Goal: Obtain resource: Obtain resource

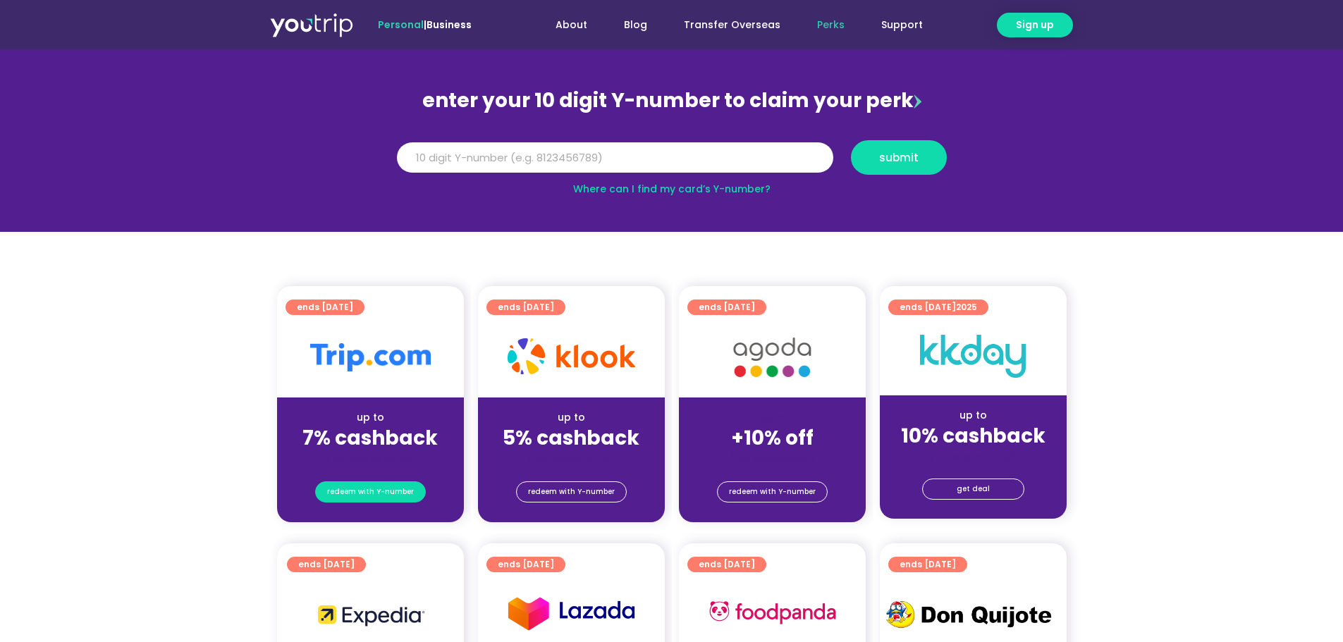
click at [376, 498] on span "redeem with Y-number" at bounding box center [370, 492] width 87 height 20
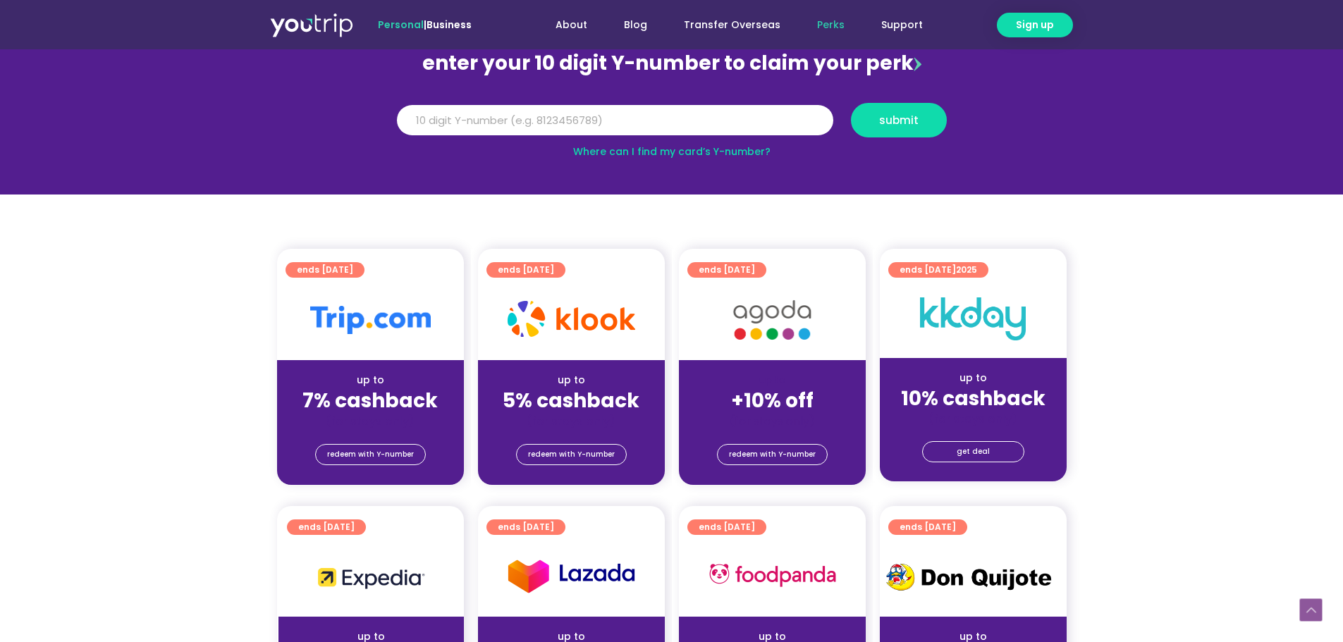
scroll to position [272, 0]
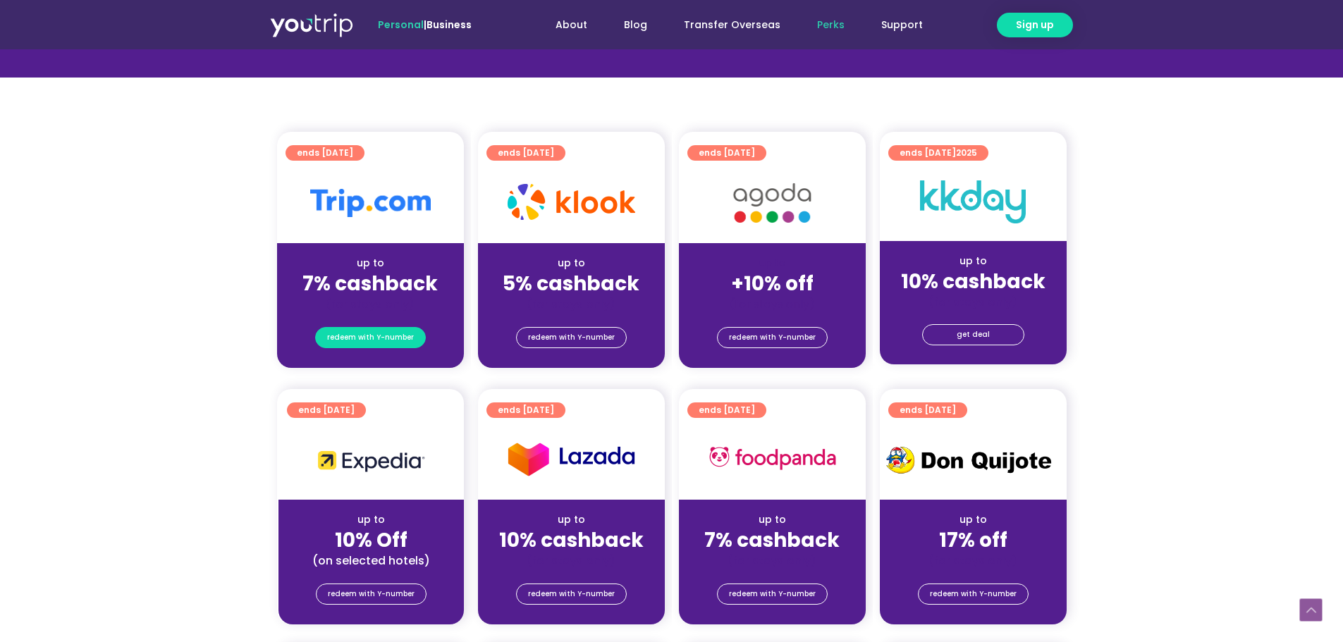
click at [367, 338] on span "redeem with Y-number" at bounding box center [370, 338] width 87 height 20
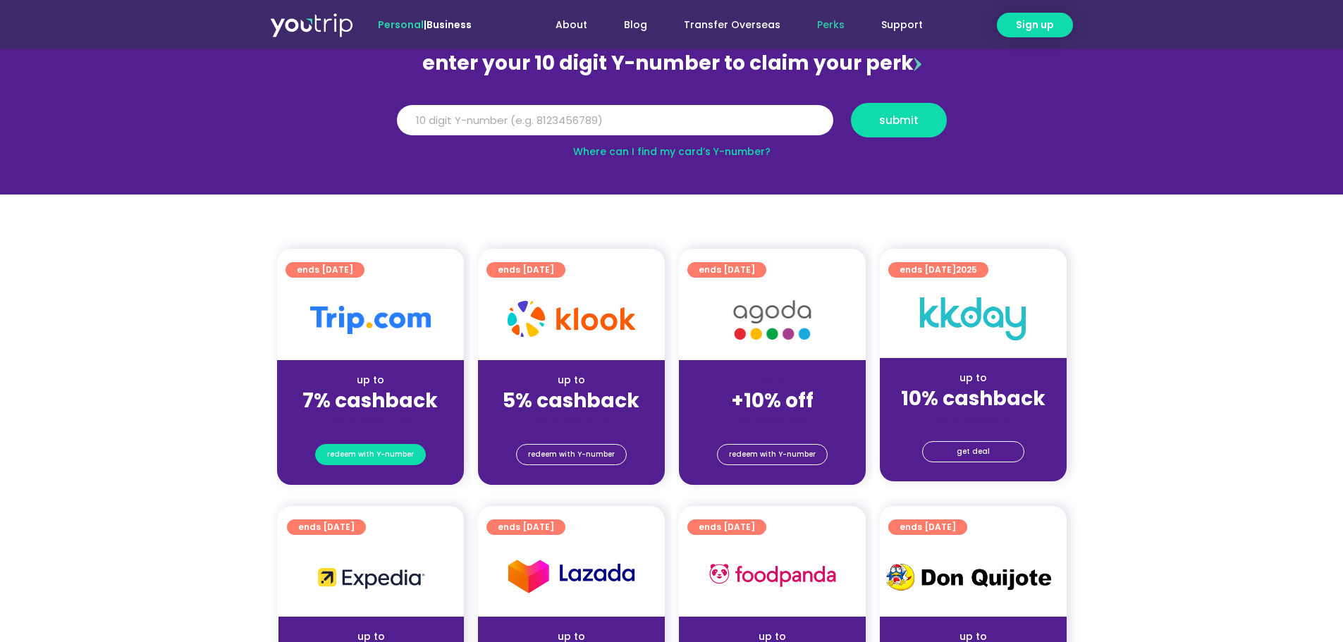
click at [364, 458] on span "redeem with Y-number" at bounding box center [370, 455] width 87 height 20
click at [558, 123] on input "Y Number" at bounding box center [615, 120] width 436 height 31
click at [553, 132] on input "Y Number" at bounding box center [615, 120] width 436 height 31
type input "5"
type input "8171997063"
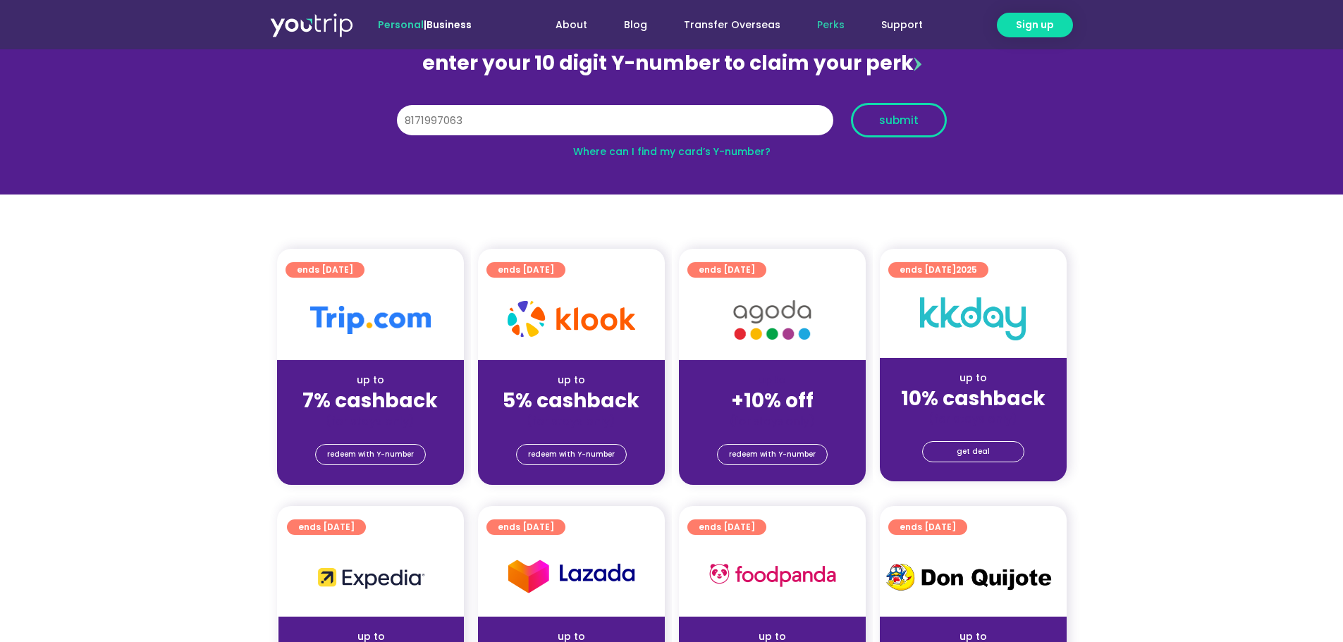
click at [885, 136] on button "submit" at bounding box center [899, 120] width 96 height 35
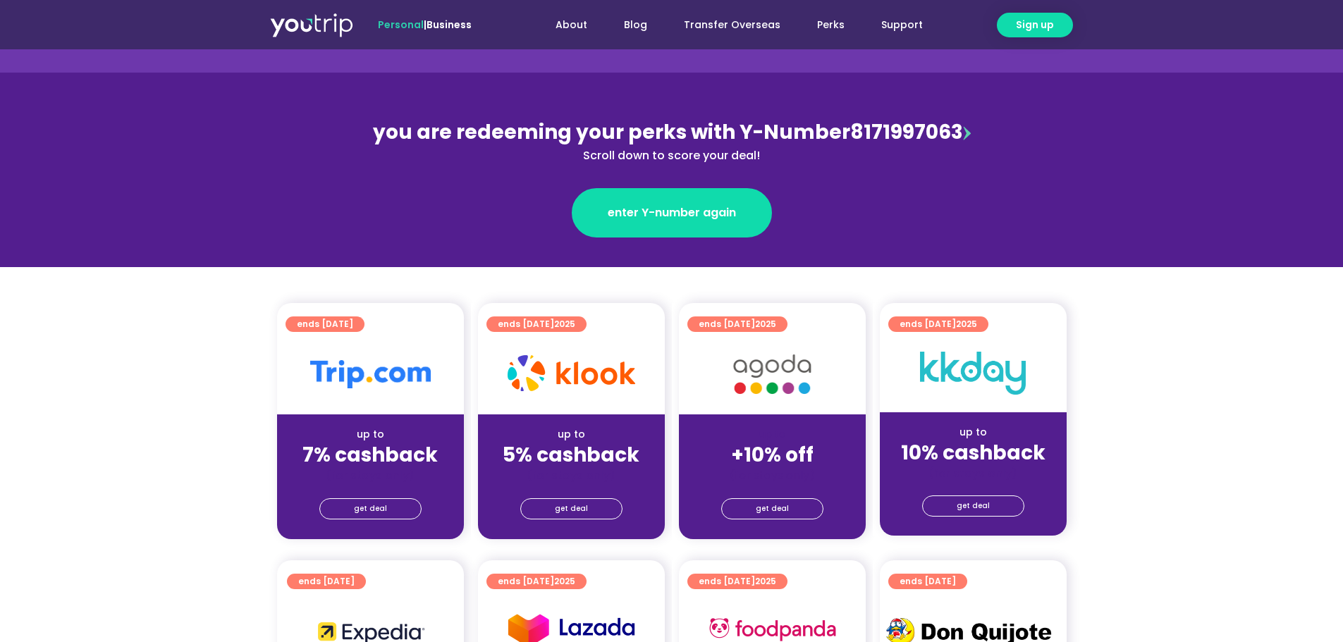
scroll to position [235, 0]
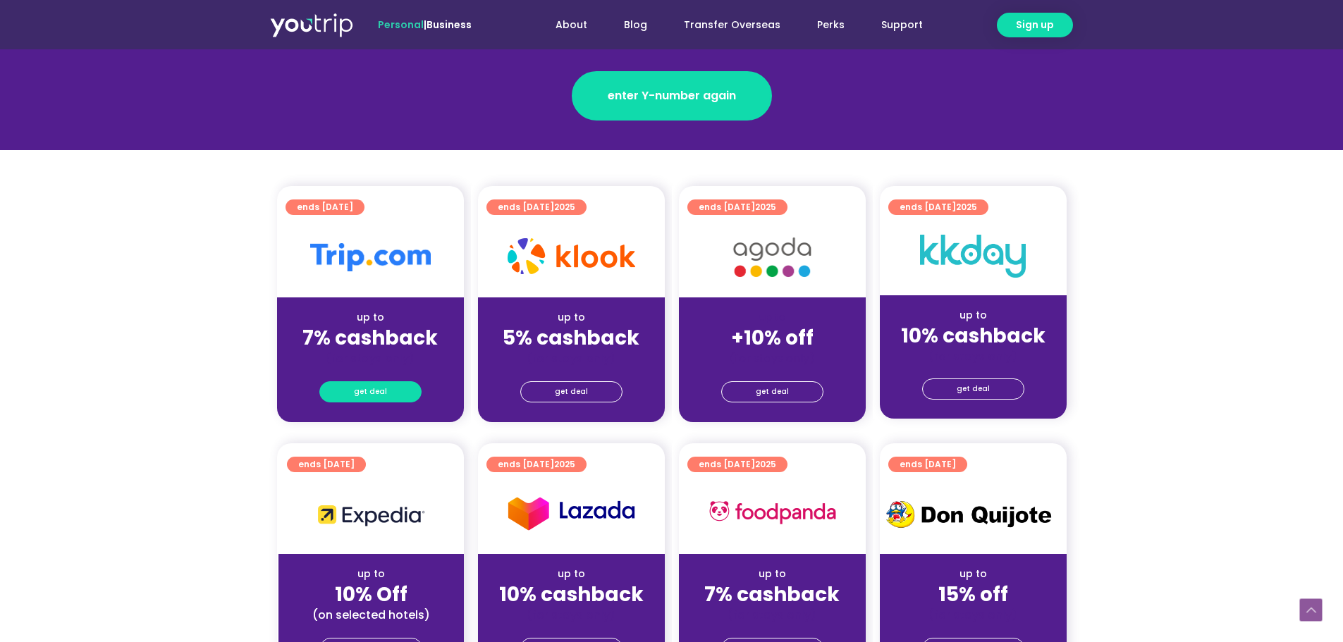
click at [388, 393] on link "get deal" at bounding box center [370, 391] width 102 height 21
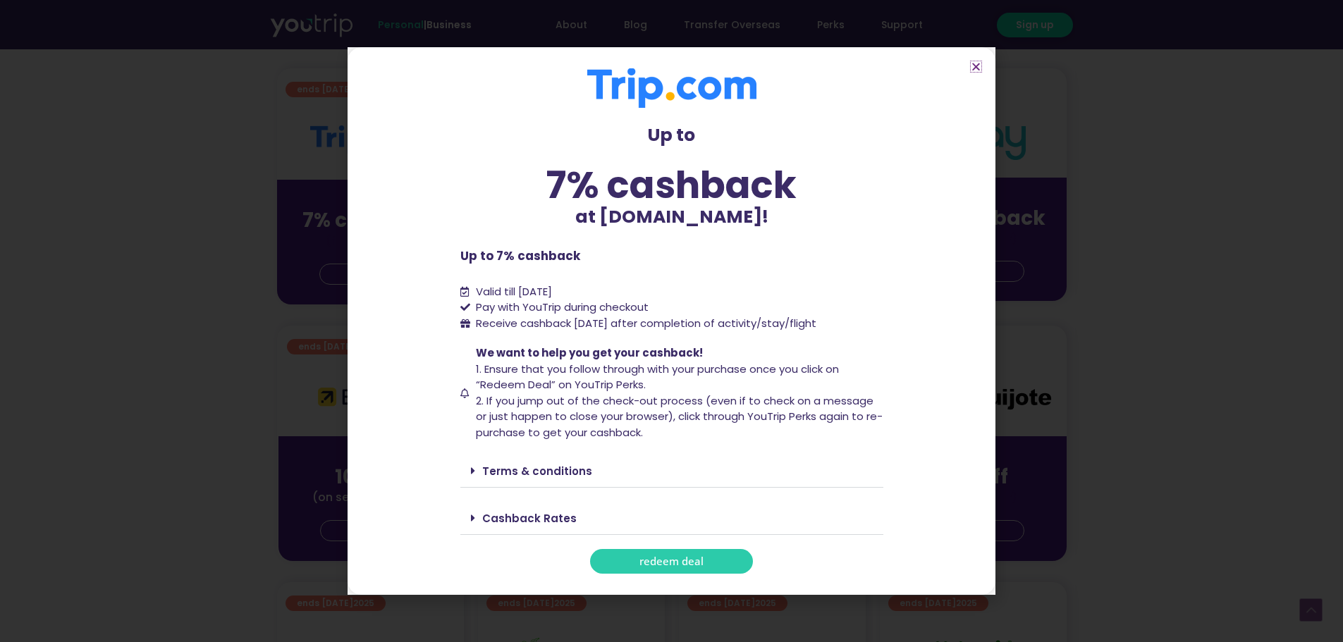
scroll to position [470, 0]
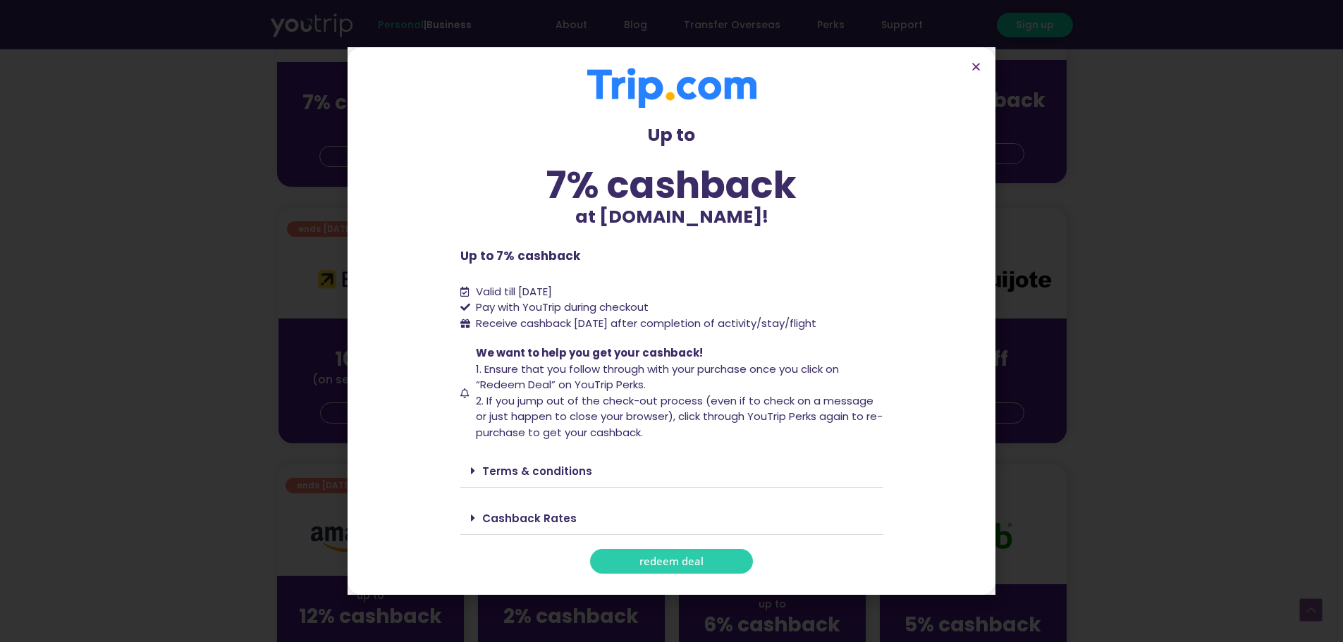
click at [489, 515] on link "Cashback Rates" at bounding box center [529, 518] width 94 height 15
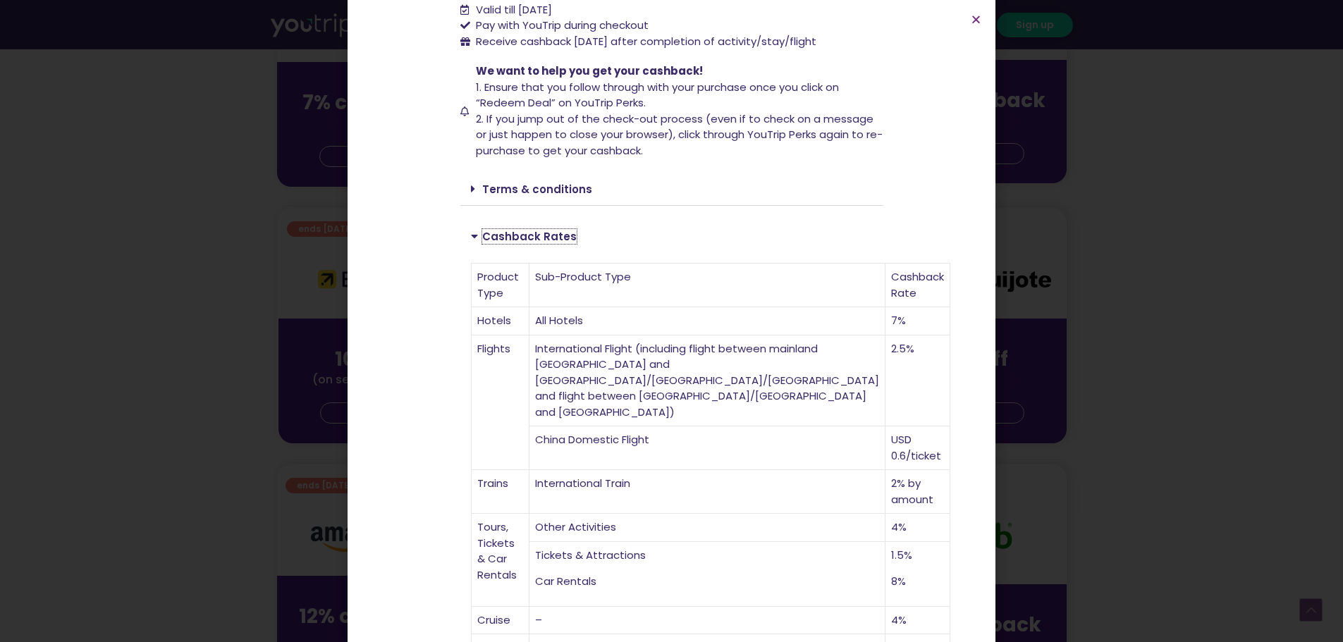
scroll to position [352, 0]
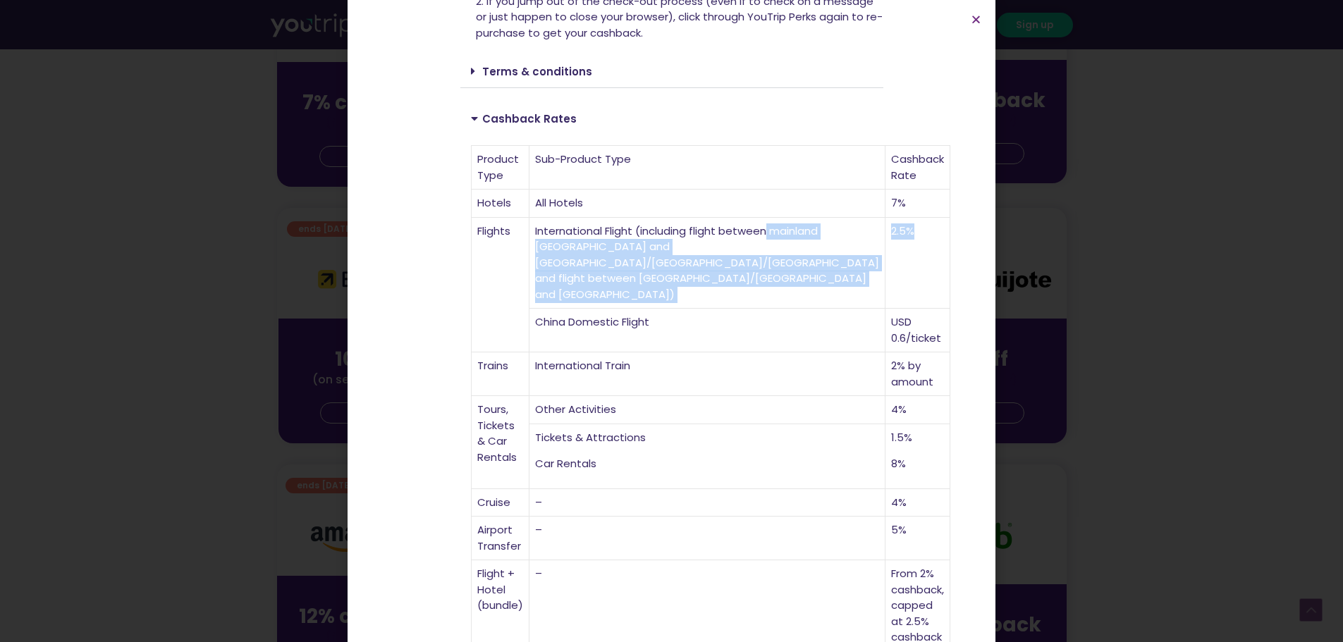
drag, startPoint x: 771, startPoint y: 223, endPoint x: 742, endPoint y: 223, distance: 28.9
click at [742, 223] on tr "Flights International Flight (including flight between mainland China and Hong …" at bounding box center [711, 264] width 479 height 92
click at [885, 245] on td "2.5%" at bounding box center [917, 264] width 65 height 92
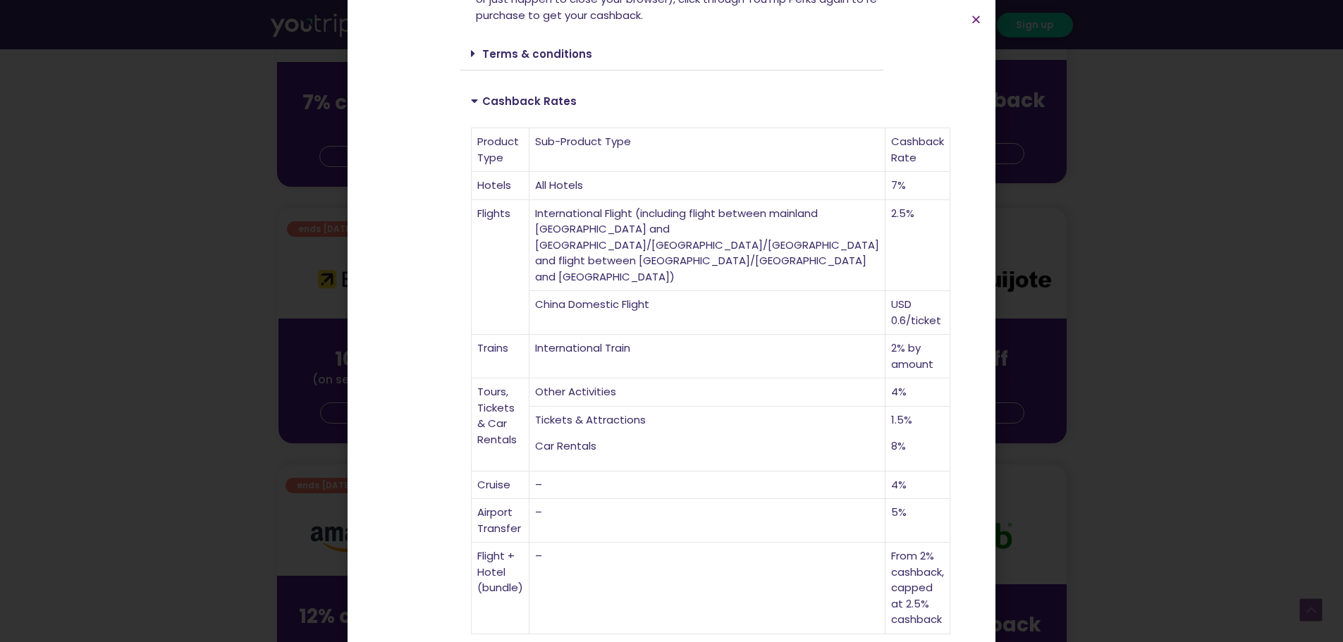
scroll to position [587, 0]
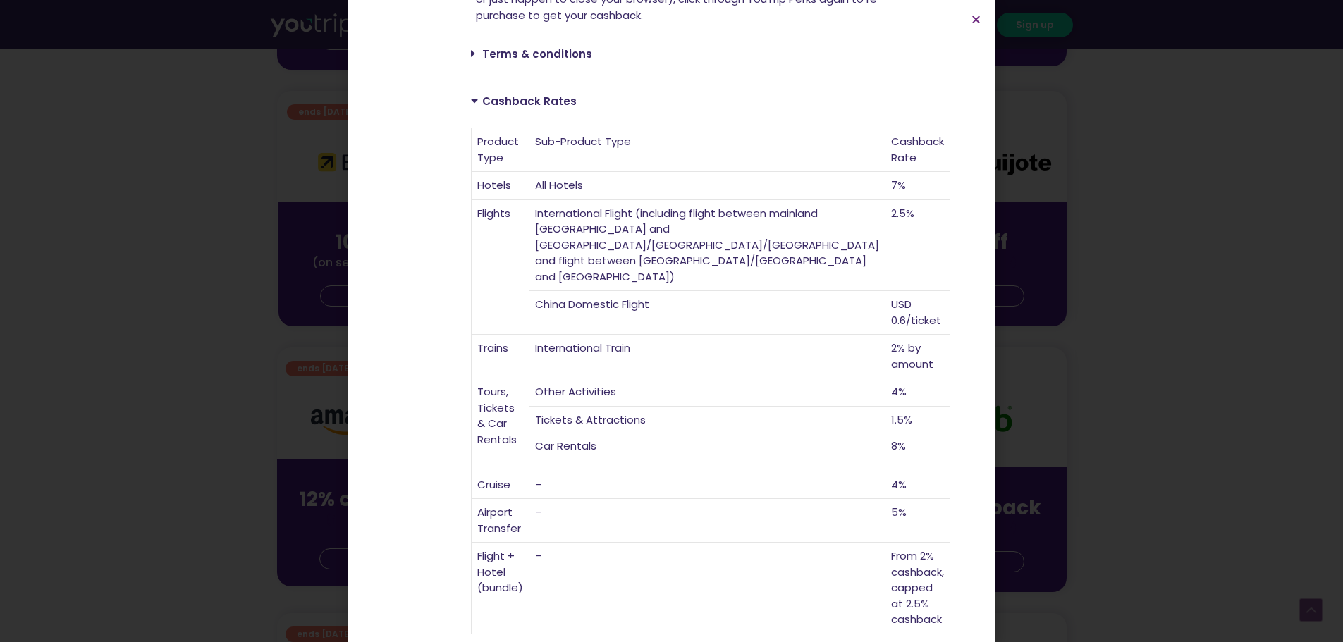
click at [655, 622] on section "Up to 7% cashback at Trip.com! Up to 7% cashback at Trip.com! Up to 7% cashback…" at bounding box center [672, 175] width 648 height 1091
